Goal: Task Accomplishment & Management: Manage account settings

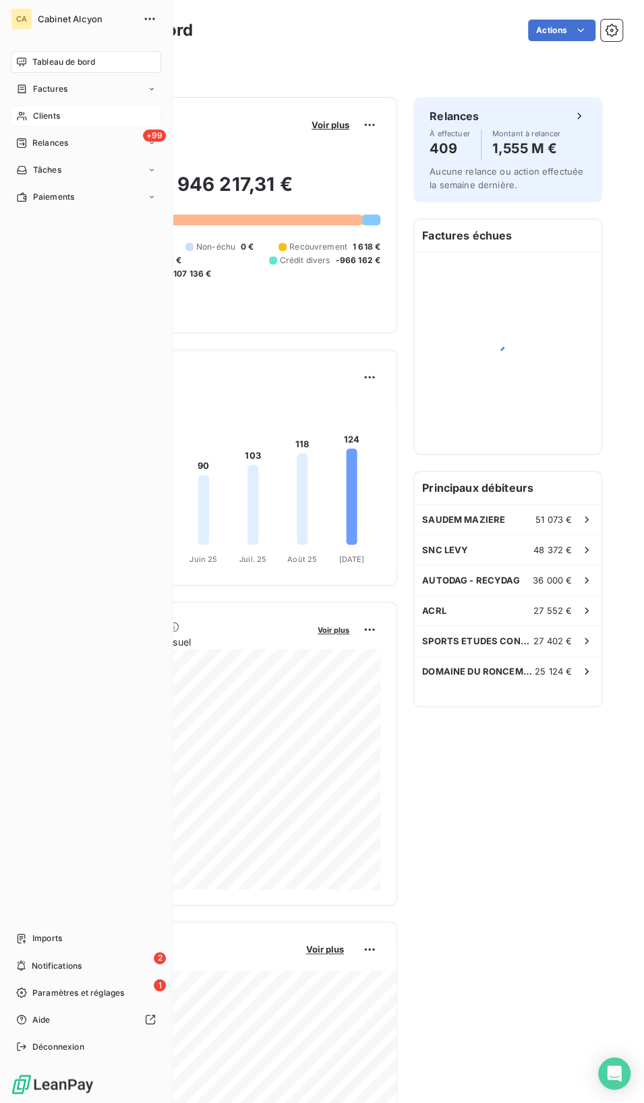
click at [76, 113] on div "Clients" at bounding box center [86, 116] width 150 height 22
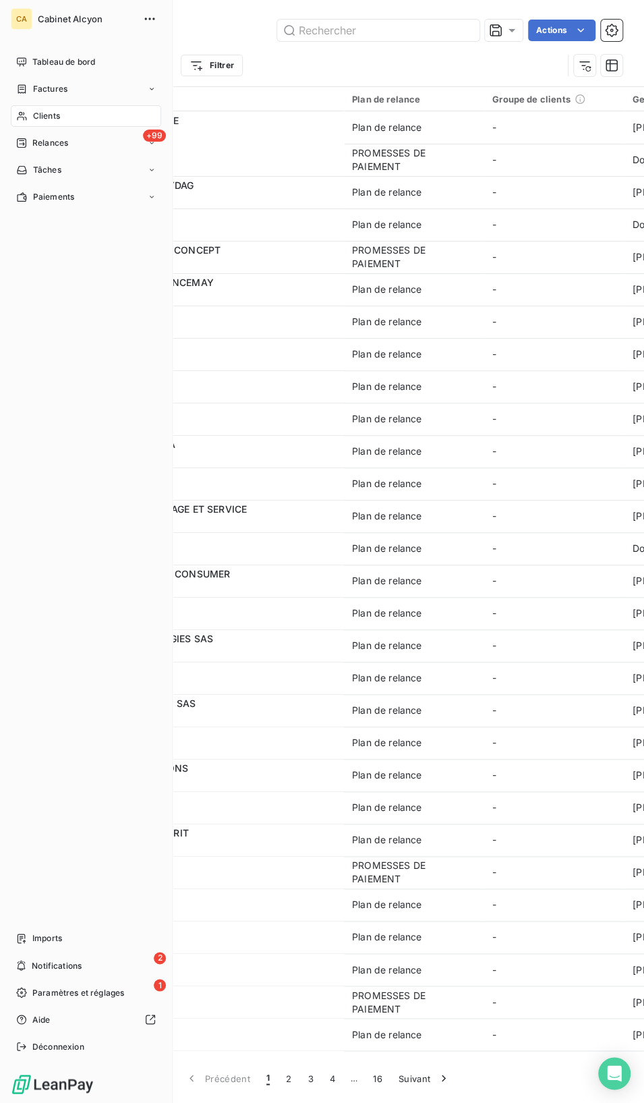
click at [79, 115] on div "Clients" at bounding box center [86, 116] width 150 height 22
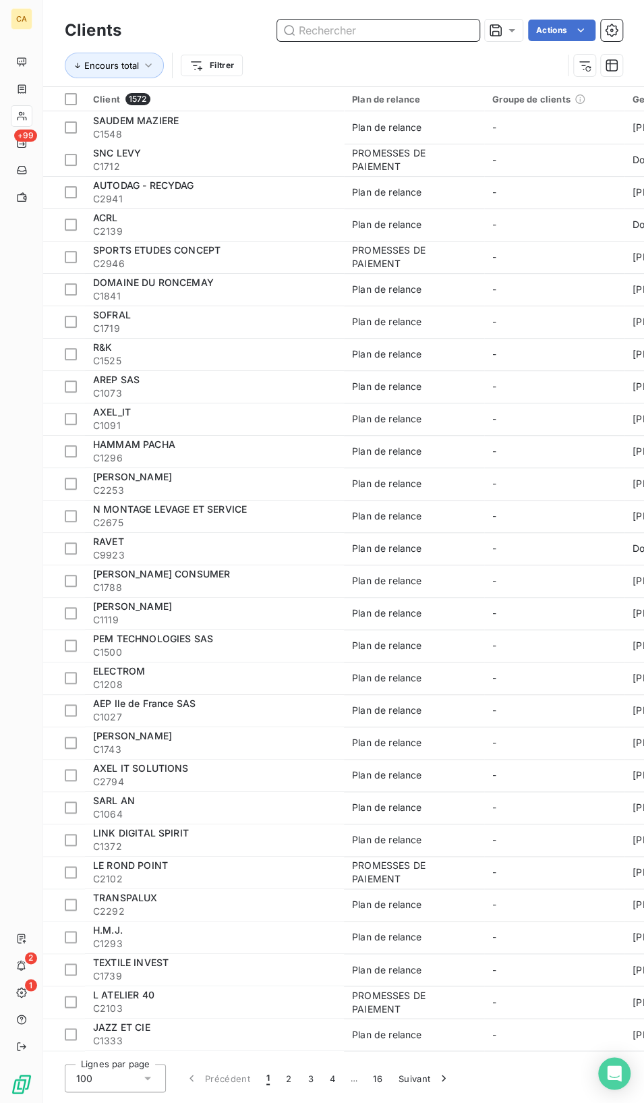
click at [363, 32] on input "text" at bounding box center [378, 31] width 202 height 22
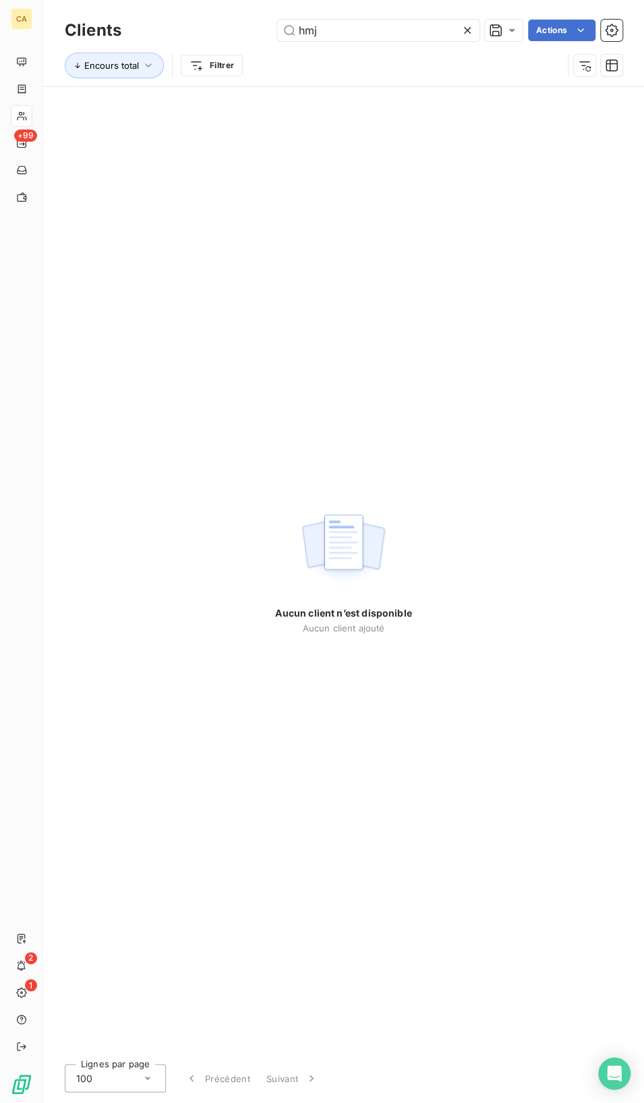
drag, startPoint x: 349, startPoint y: 14, endPoint x: 344, endPoint y: 26, distance: 12.4
click at [349, 18] on div "Clients hmj Actions Encours total Filtrer" at bounding box center [343, 43] width 601 height 86
click at [331, 49] on div "Encours total Filtrer" at bounding box center [344, 66] width 558 height 42
click at [337, 33] on input "hmj" at bounding box center [378, 31] width 202 height 22
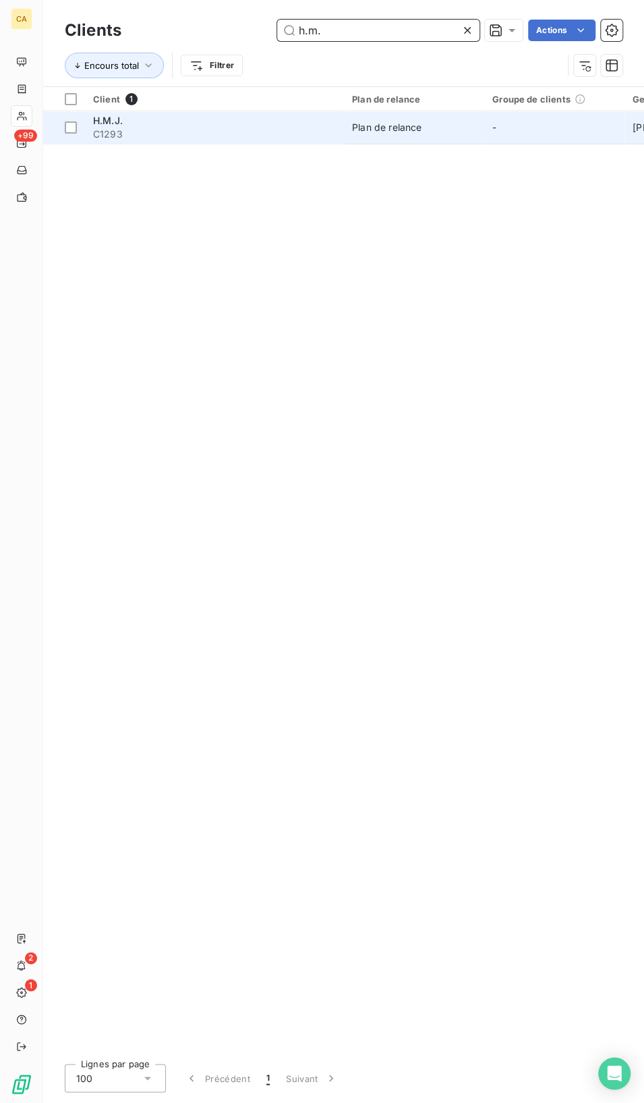
type input "h.m."
click at [100, 123] on span "H.M.J." at bounding box center [108, 120] width 30 height 11
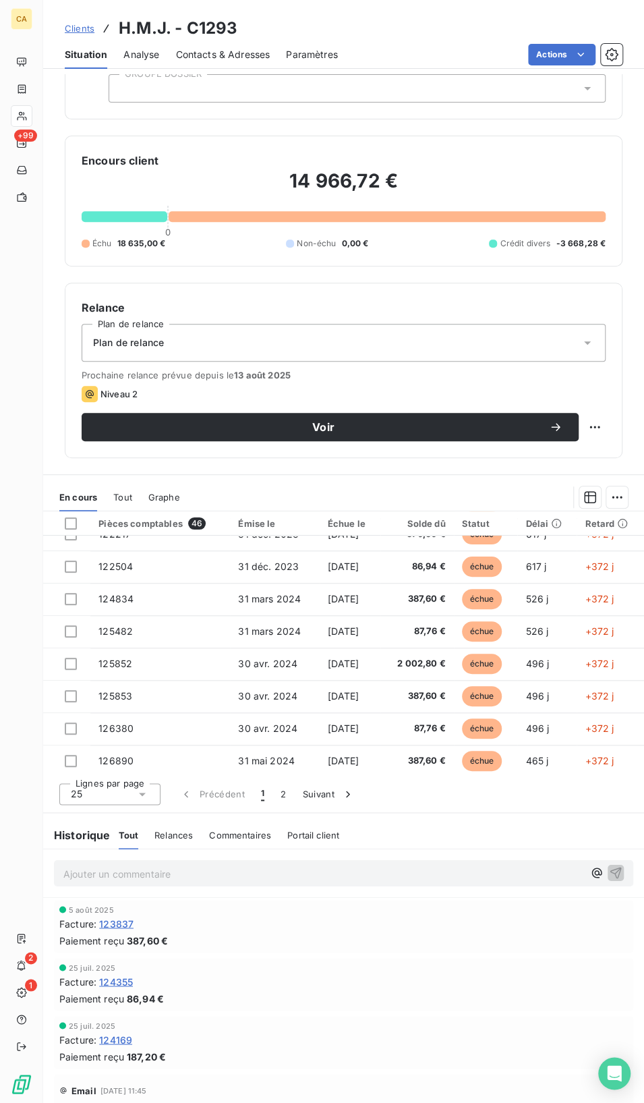
click at [325, 790] on button "Suivant" at bounding box center [329, 794] width 68 height 28
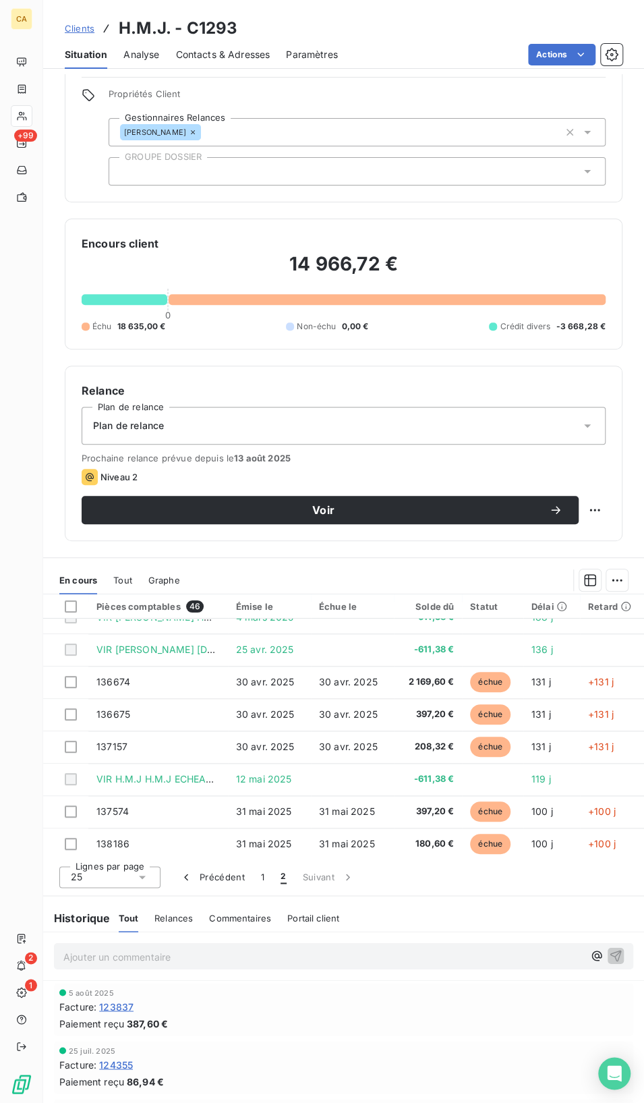
scroll to position [270, 0]
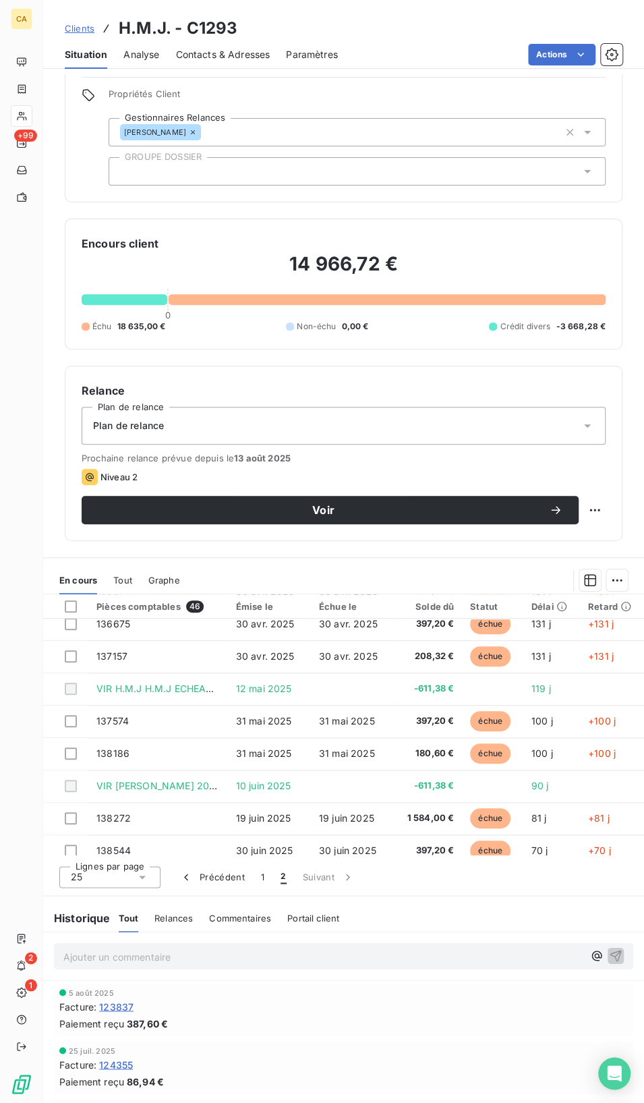
click at [543, 893] on div "En cours Tout Graphe Pièces comptables 46 Émise le Échue le Solde dû Statut Dél…" at bounding box center [343, 785] width 601 height 456
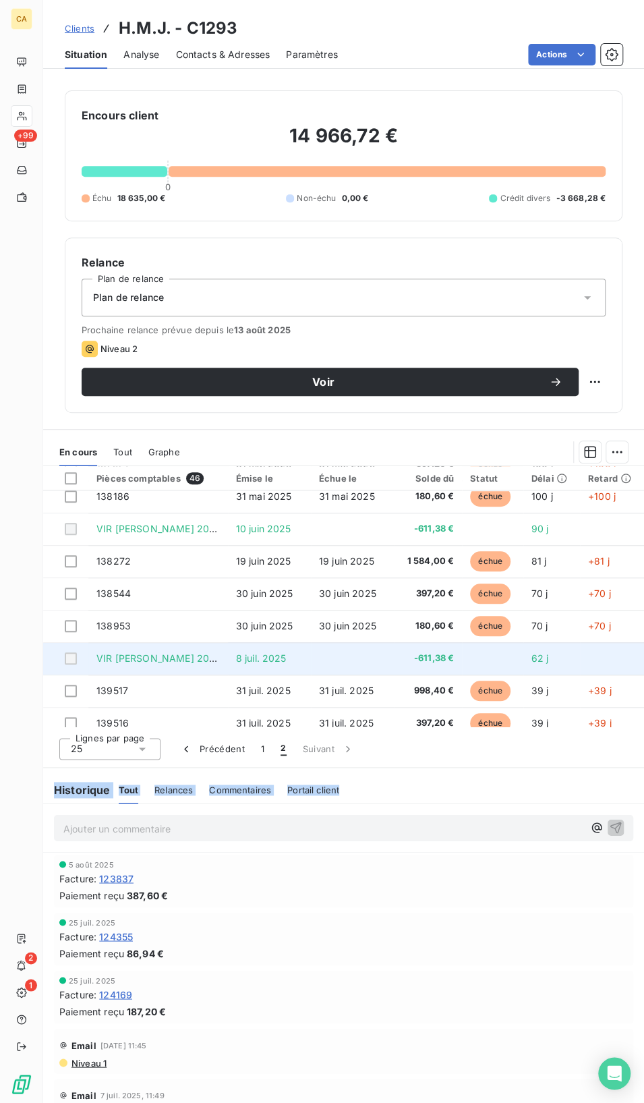
scroll to position [444, 0]
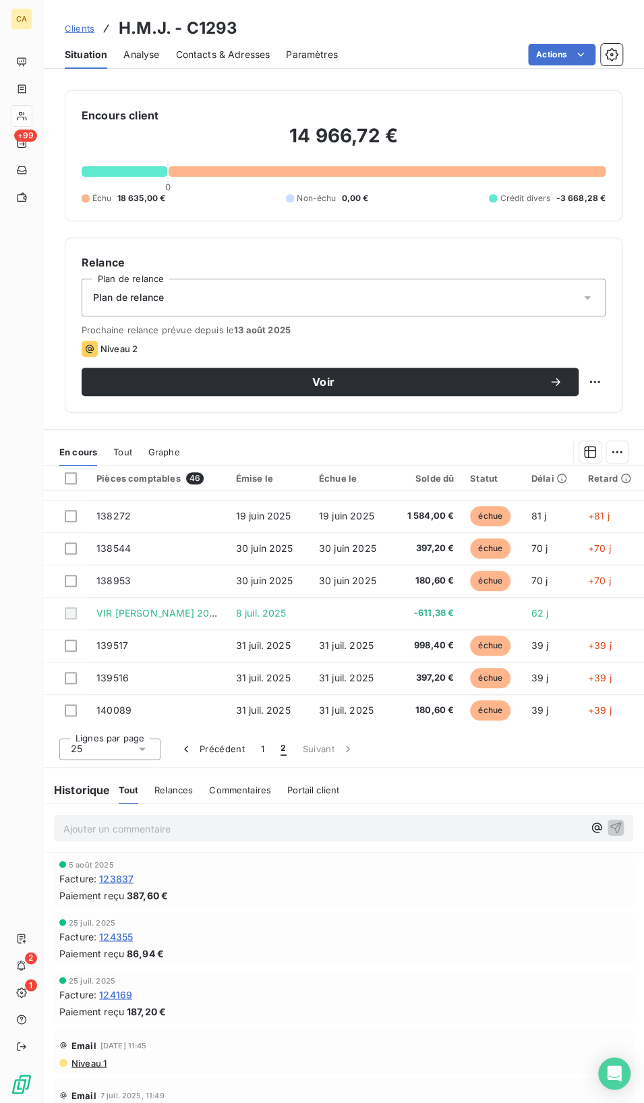
click at [550, 763] on div "Lignes par page 25 Précédent 1 2 Suivant" at bounding box center [343, 747] width 601 height 40
click at [130, 447] on span "Tout" at bounding box center [122, 452] width 19 height 11
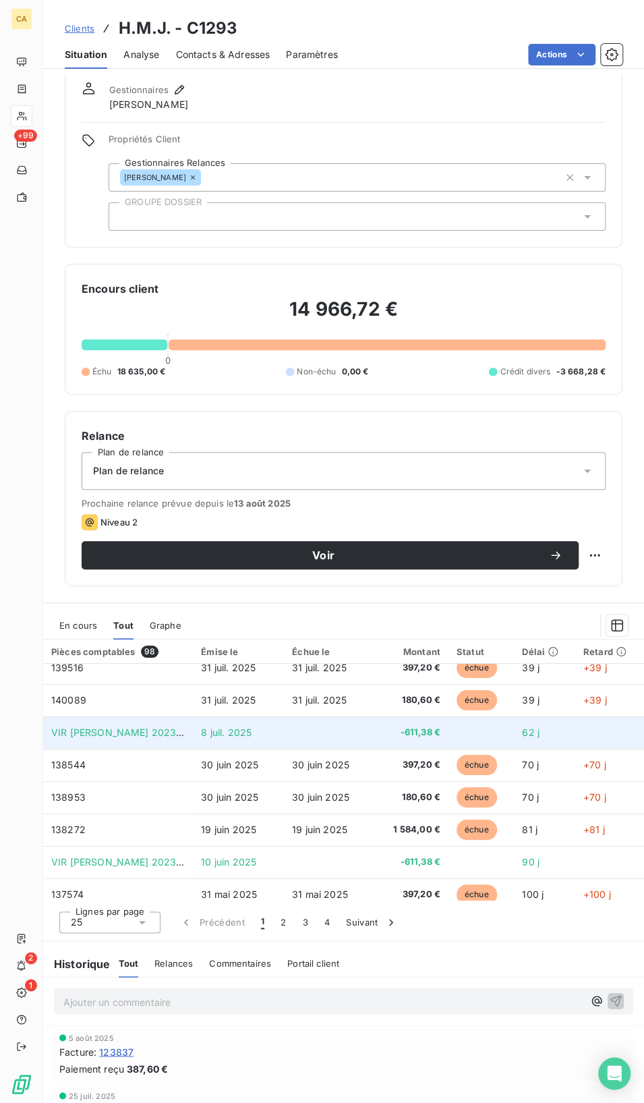
scroll to position [0, 0]
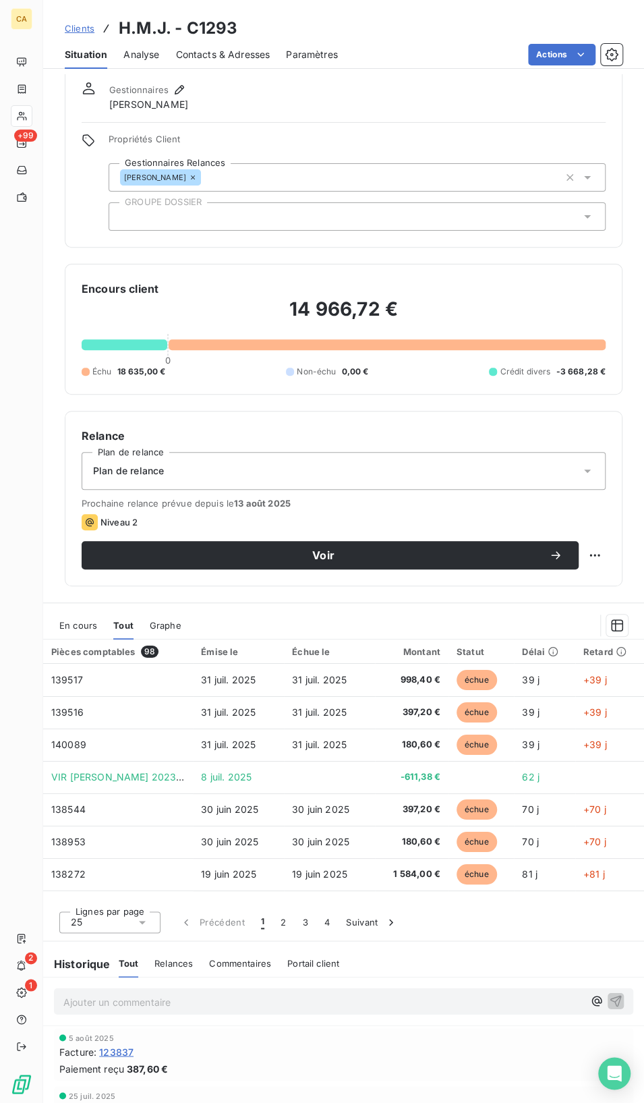
click at [558, 599] on div "Informations client Gestionnaires Marie-José Muraille Propriétés Client Gestion…" at bounding box center [343, 588] width 601 height 1029
click at [520, 611] on div "En cours Tout Graphe" at bounding box center [343, 625] width 601 height 28
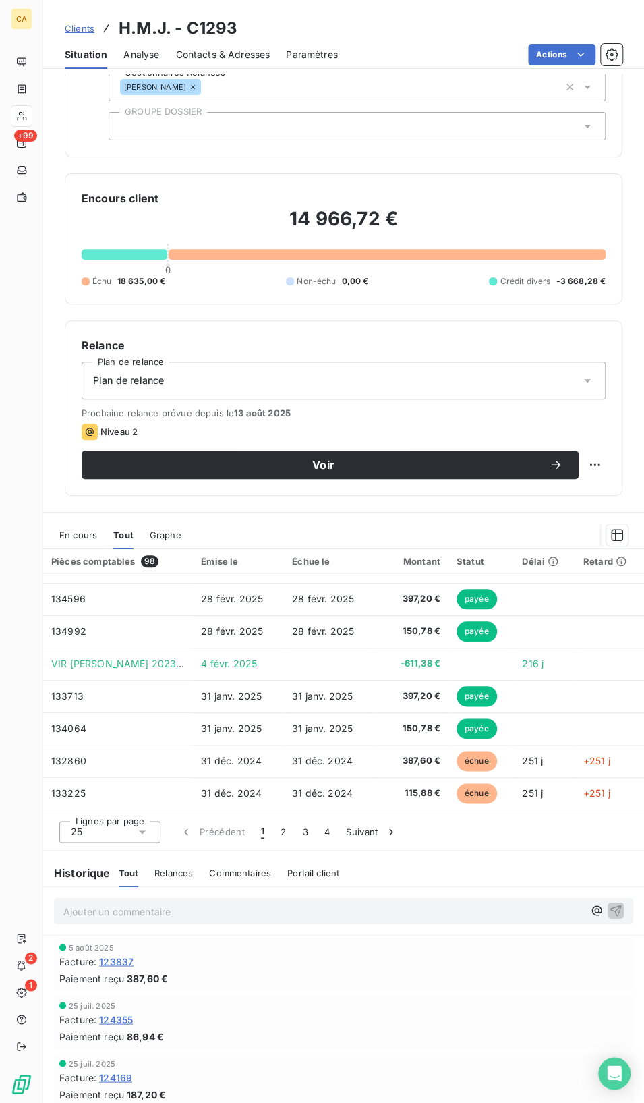
scroll to position [218, 0]
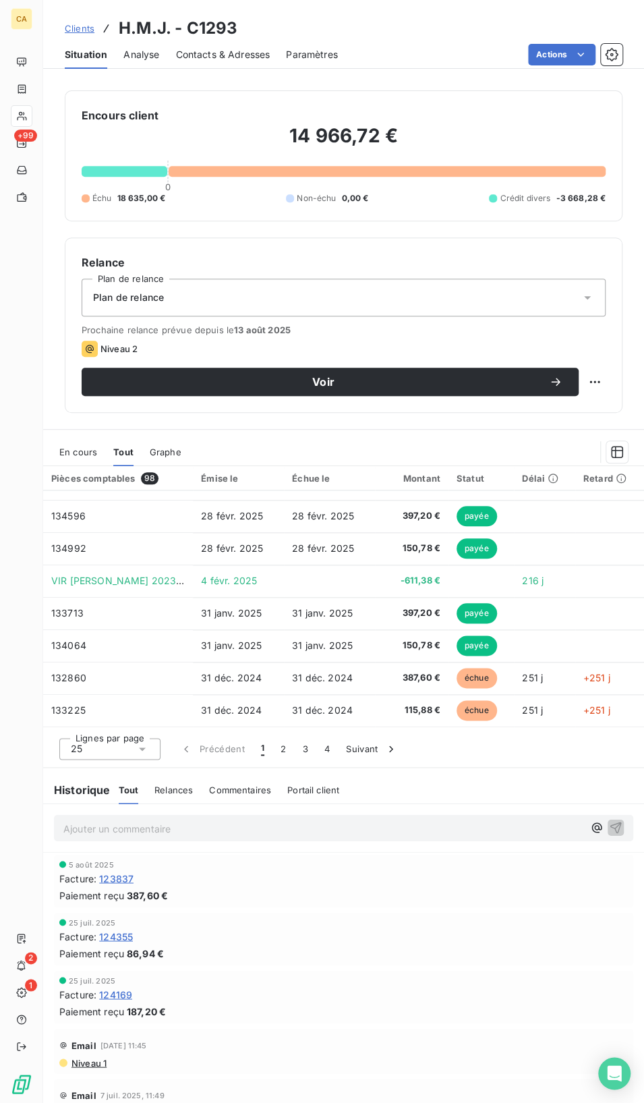
click at [109, 749] on div "25" at bounding box center [109, 749] width 101 height 22
click at [76, 723] on div at bounding box center [73, 723] width 13 height 13
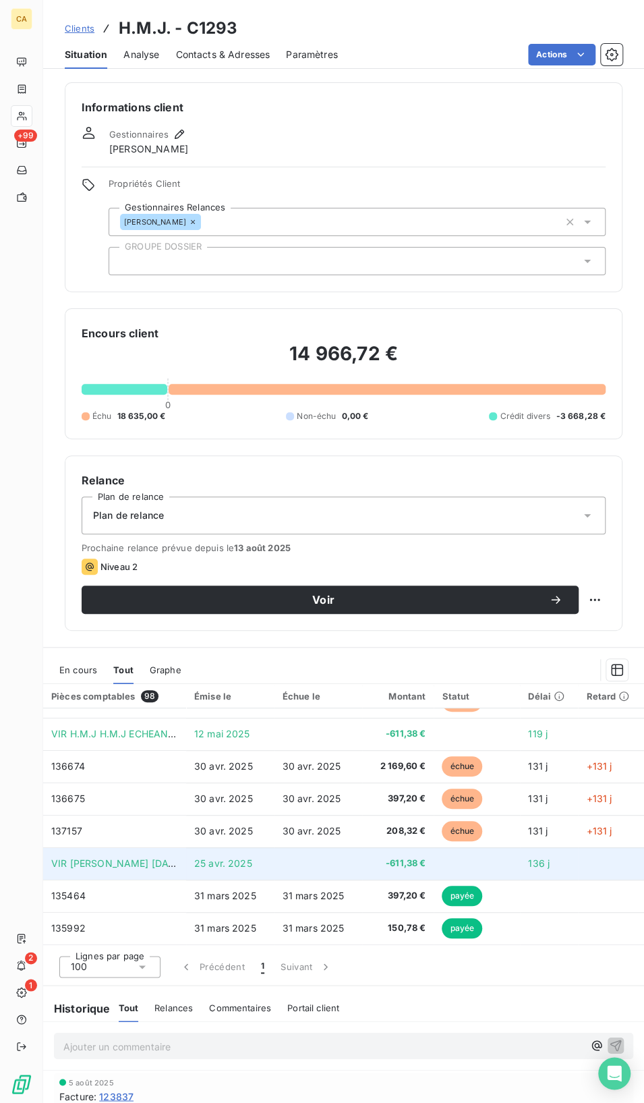
scroll to position [0, 0]
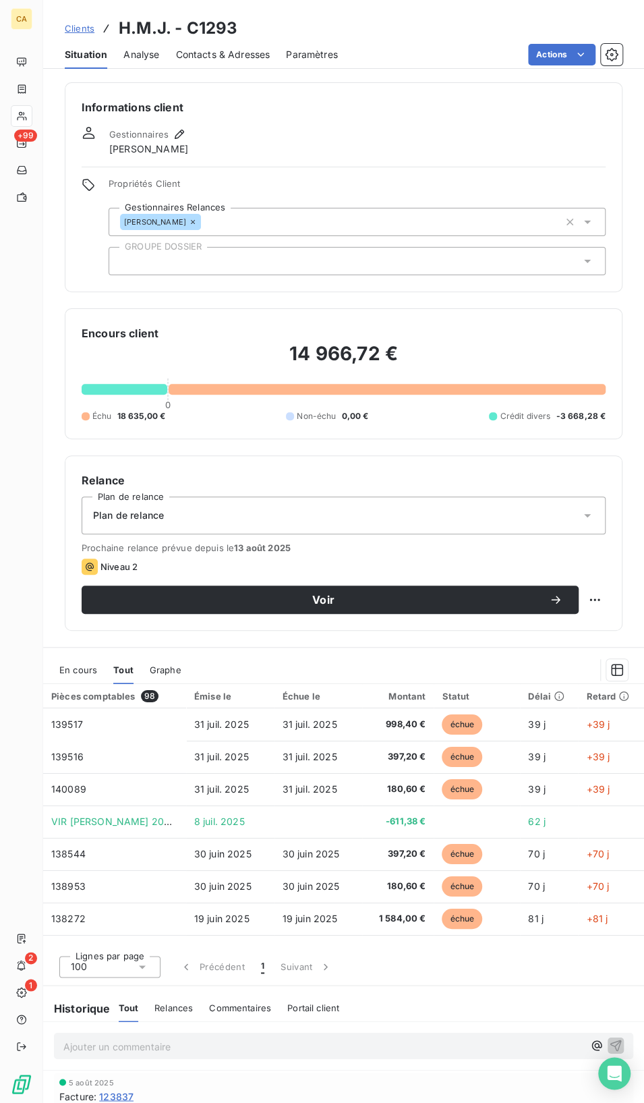
click at [486, 642] on div "Informations client Gestionnaires Marie-José Muraille Propriétés Client Gestion…" at bounding box center [343, 588] width 601 height 1029
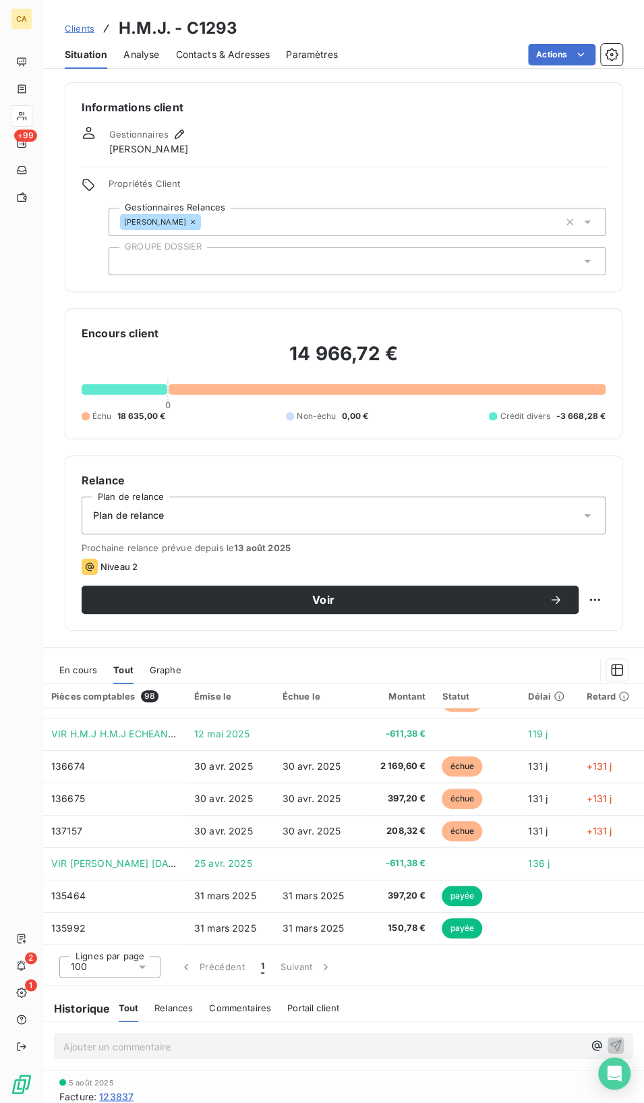
scroll to position [270, 0]
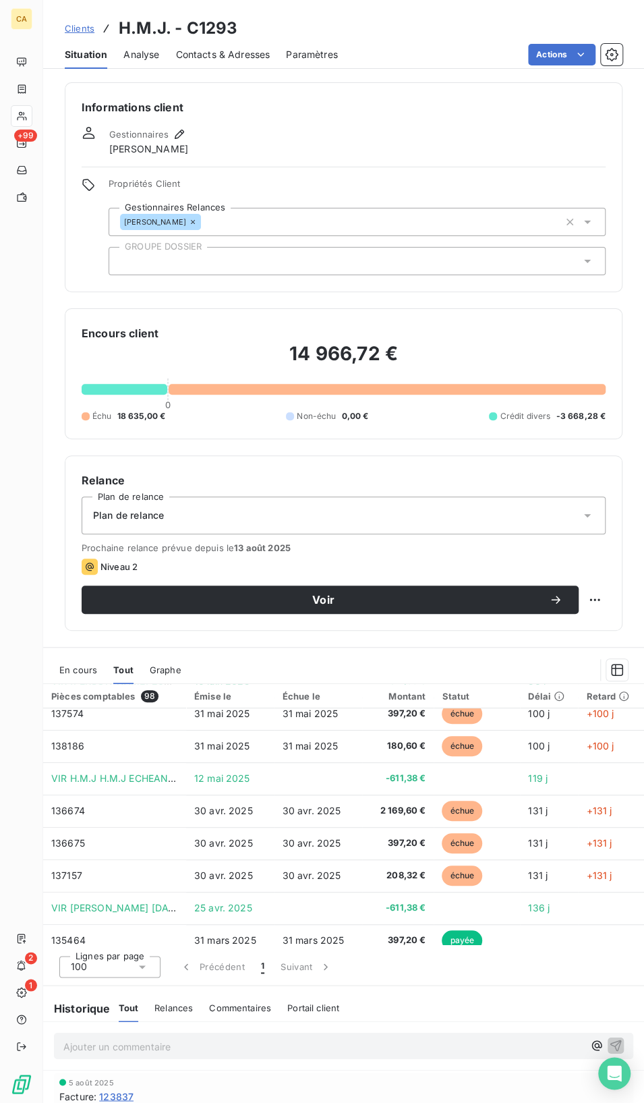
click at [611, 562] on div "Relance Plan de relance Plan de relance Prochaine relance prévue depuis le 13 a…" at bounding box center [344, 543] width 558 height 175
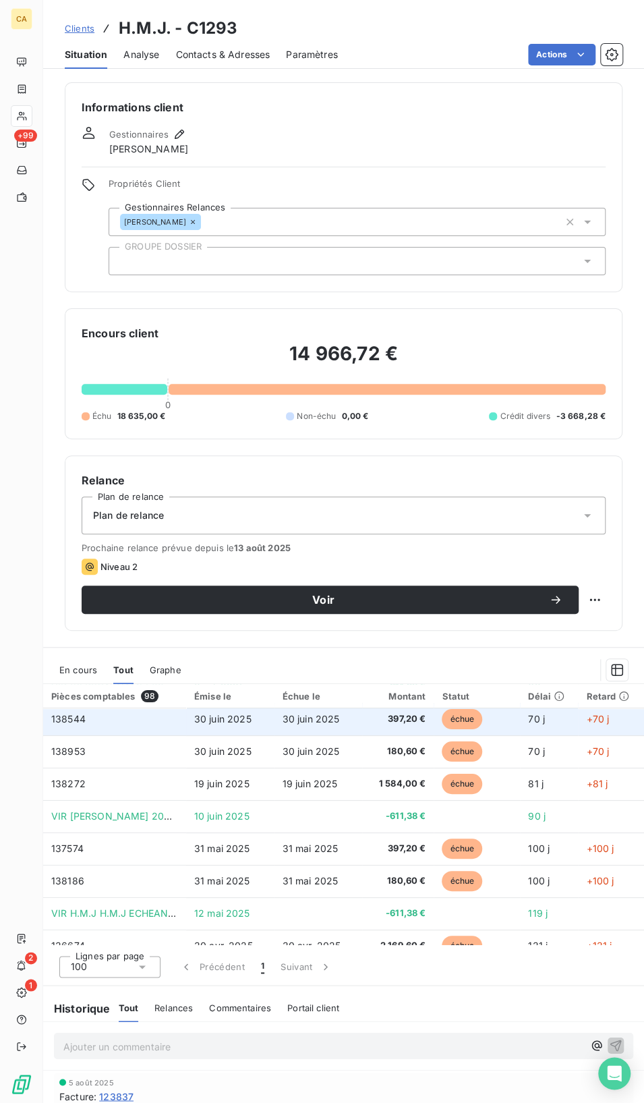
scroll to position [45, 0]
